Goal: Use online tool/utility: Utilize a website feature to perform a specific function

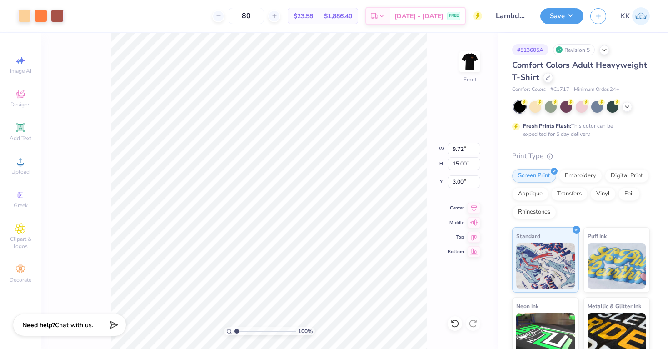
type input "11.44"
type input "17.66"
click at [452, 326] on icon at bounding box center [455, 324] width 8 height 8
click at [469, 326] on icon at bounding box center [473, 323] width 9 height 9
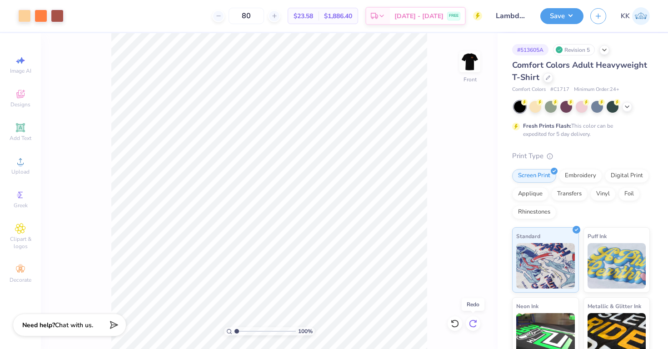
click at [469, 325] on icon at bounding box center [473, 323] width 9 height 9
click at [571, 21] on button "Save" at bounding box center [562, 15] width 43 height 16
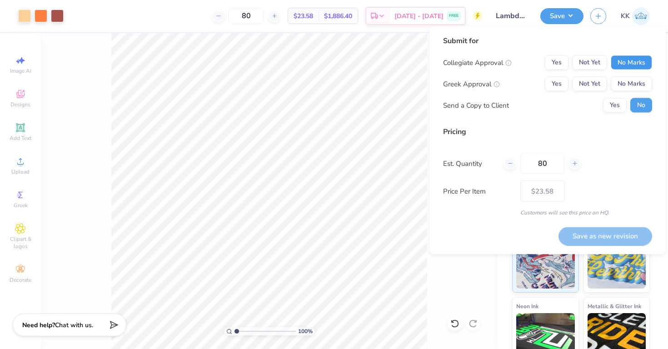
click at [623, 60] on button "No Marks" at bounding box center [631, 62] width 41 height 15
click at [557, 85] on button "Yes" at bounding box center [557, 84] width 24 height 15
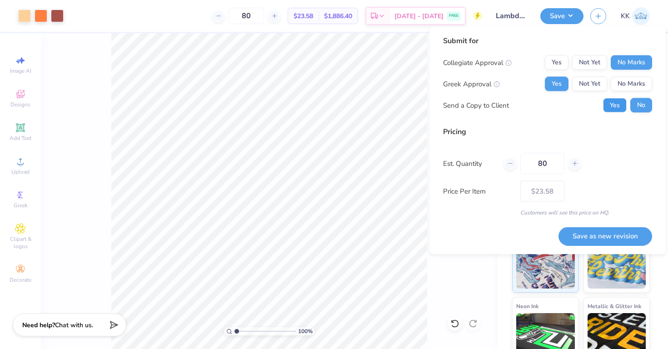
click at [614, 109] on button "Yes" at bounding box center [615, 105] width 24 height 15
click at [595, 236] on button "Save as new revision" at bounding box center [606, 236] width 94 height 19
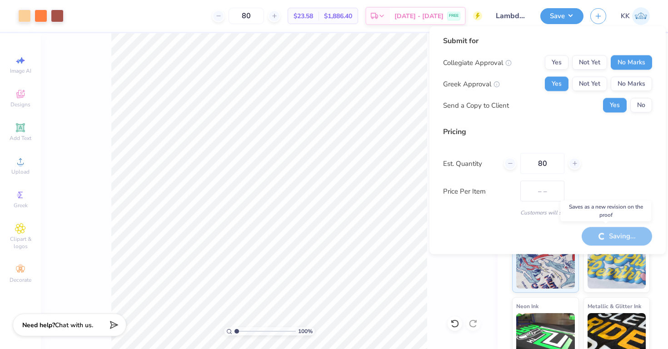
type input "$23.58"
